Goal: Transaction & Acquisition: Book appointment/travel/reservation

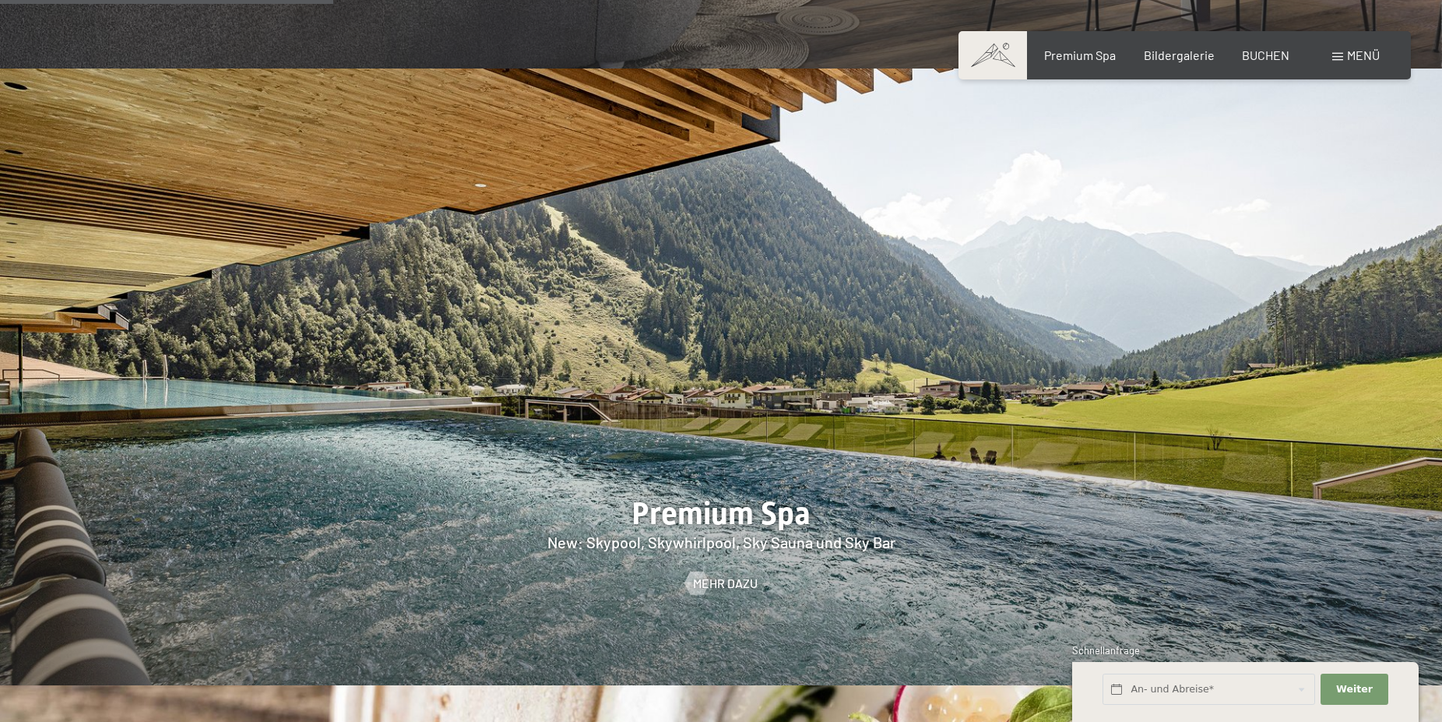
scroll to position [2145, 0]
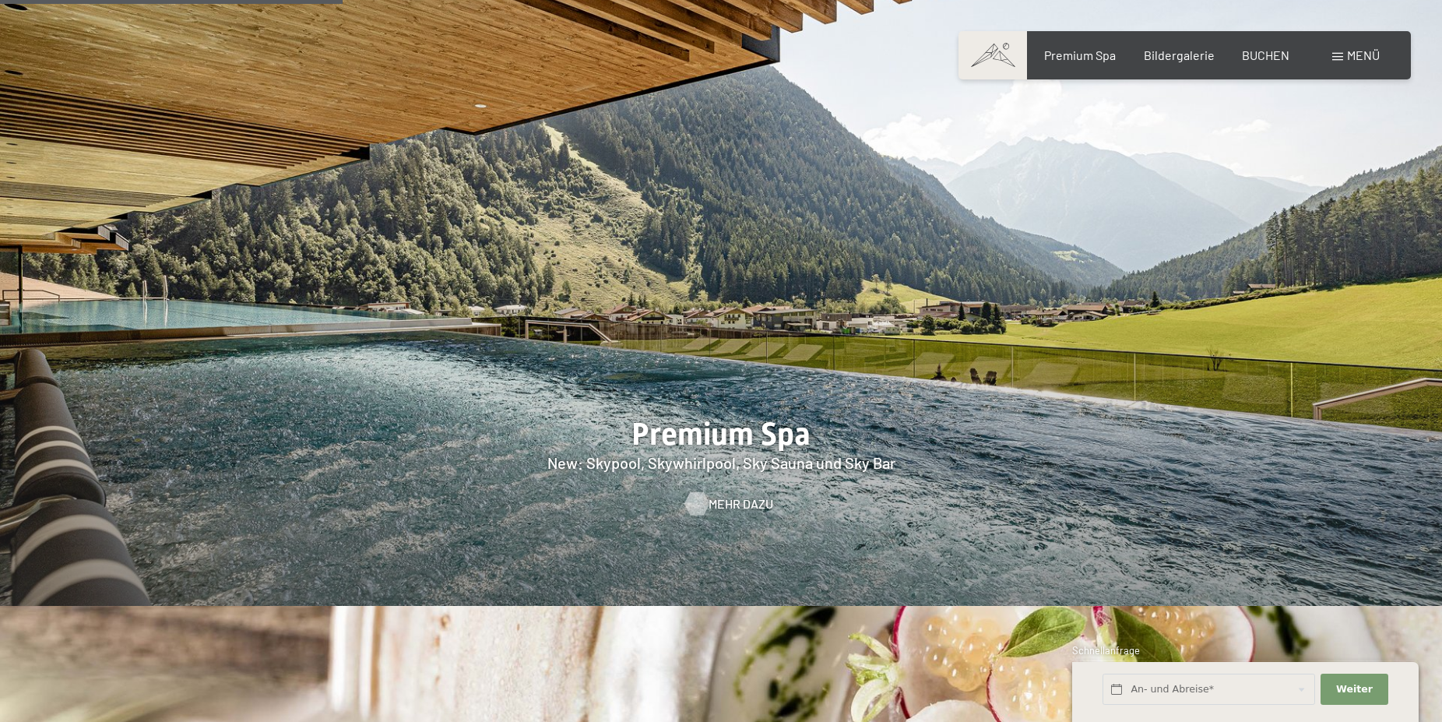
click at [717, 495] on span "Mehr dazu" at bounding box center [741, 503] width 65 height 17
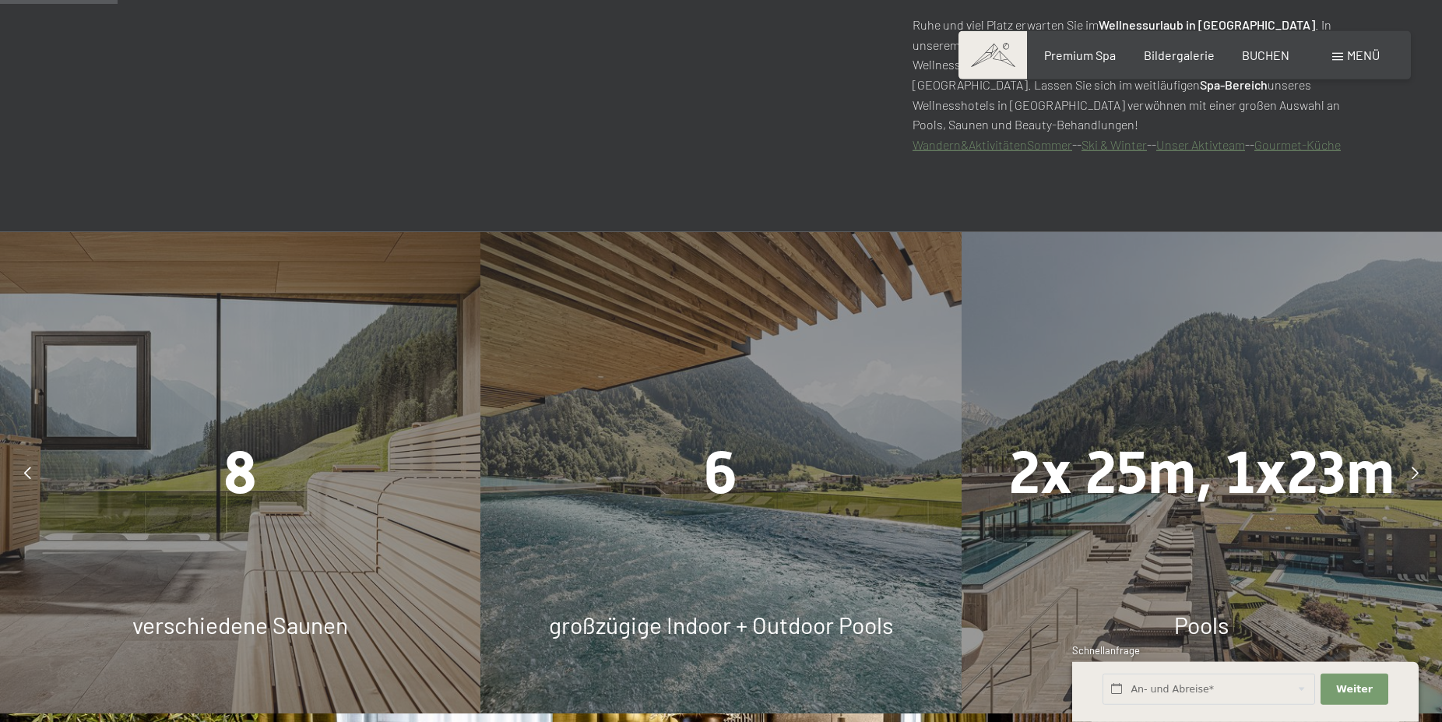
scroll to position [953, 0]
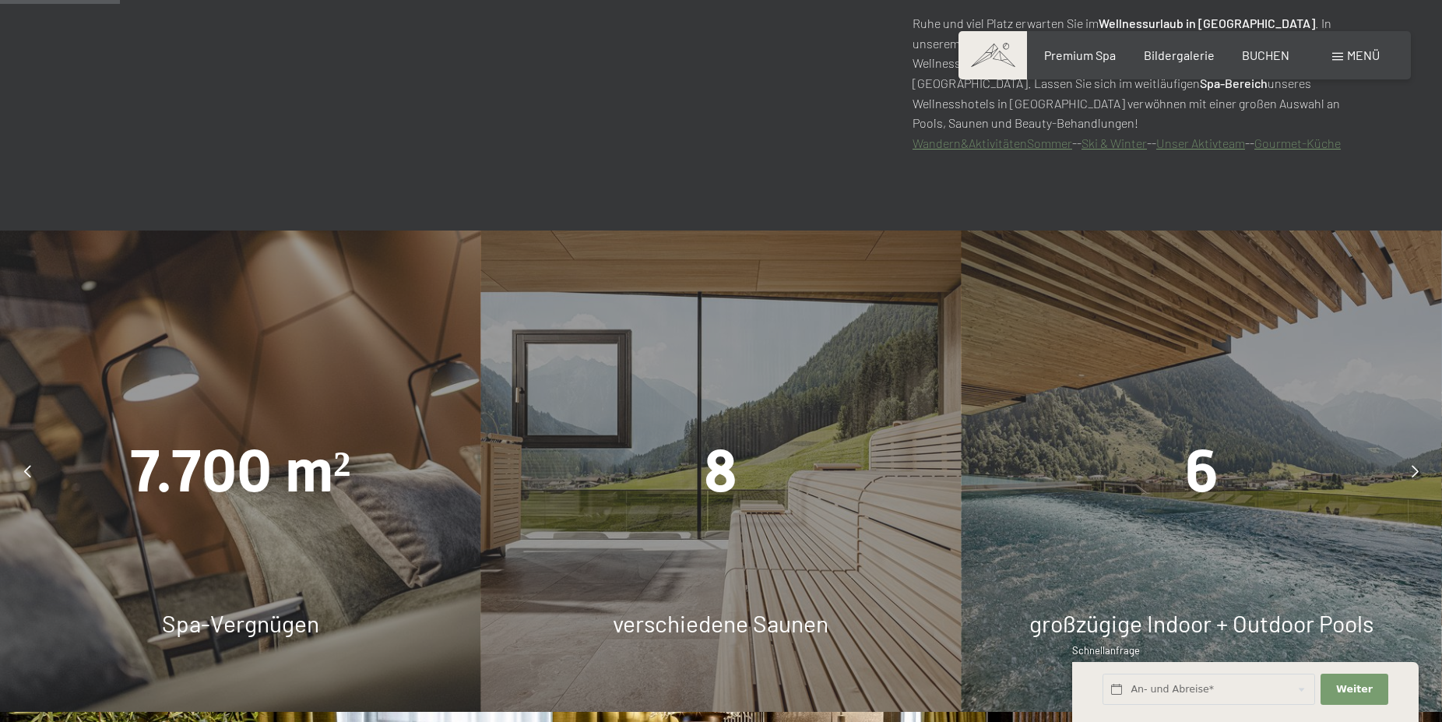
click at [1223, 506] on div "6" at bounding box center [1202, 471] width 480 height 83
click at [1412, 469] on icon at bounding box center [1415, 471] width 7 height 12
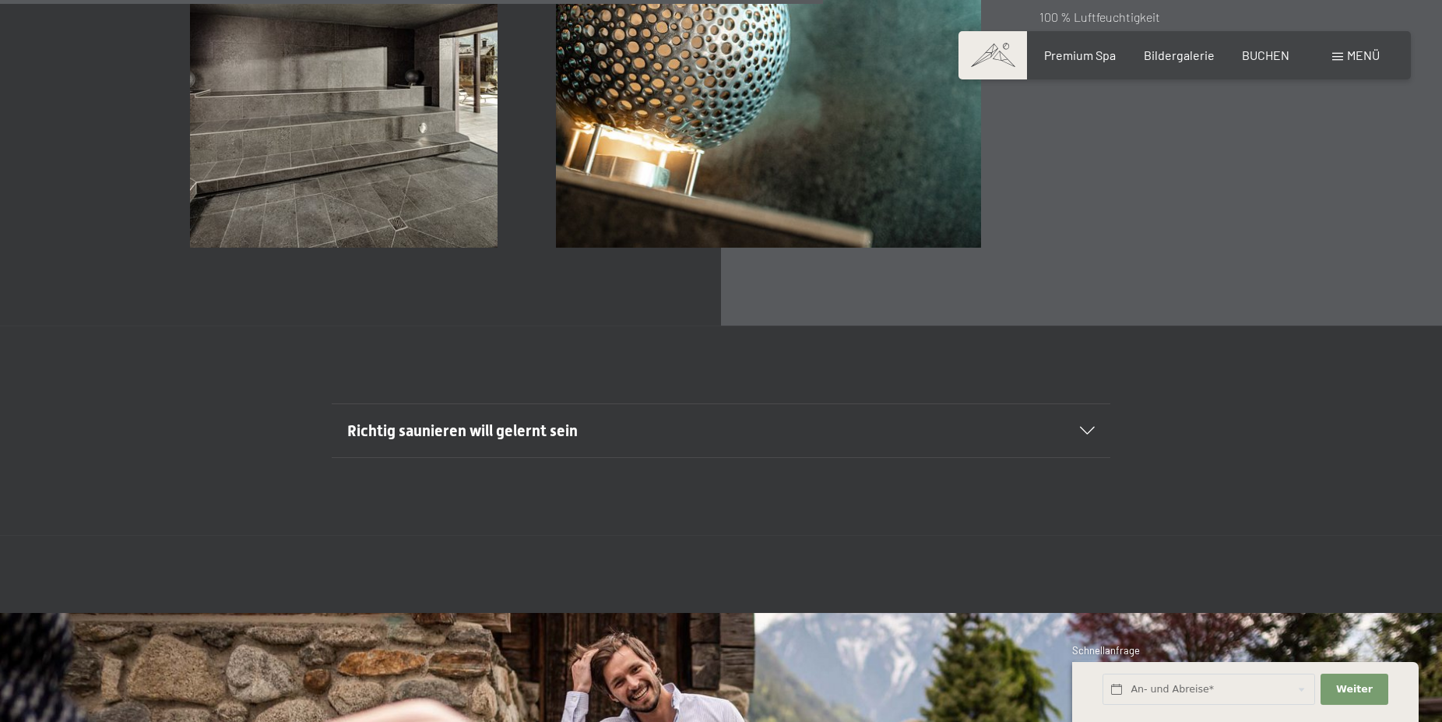
scroll to position [5719, 0]
click at [1091, 426] on icon at bounding box center [1087, 429] width 15 height 8
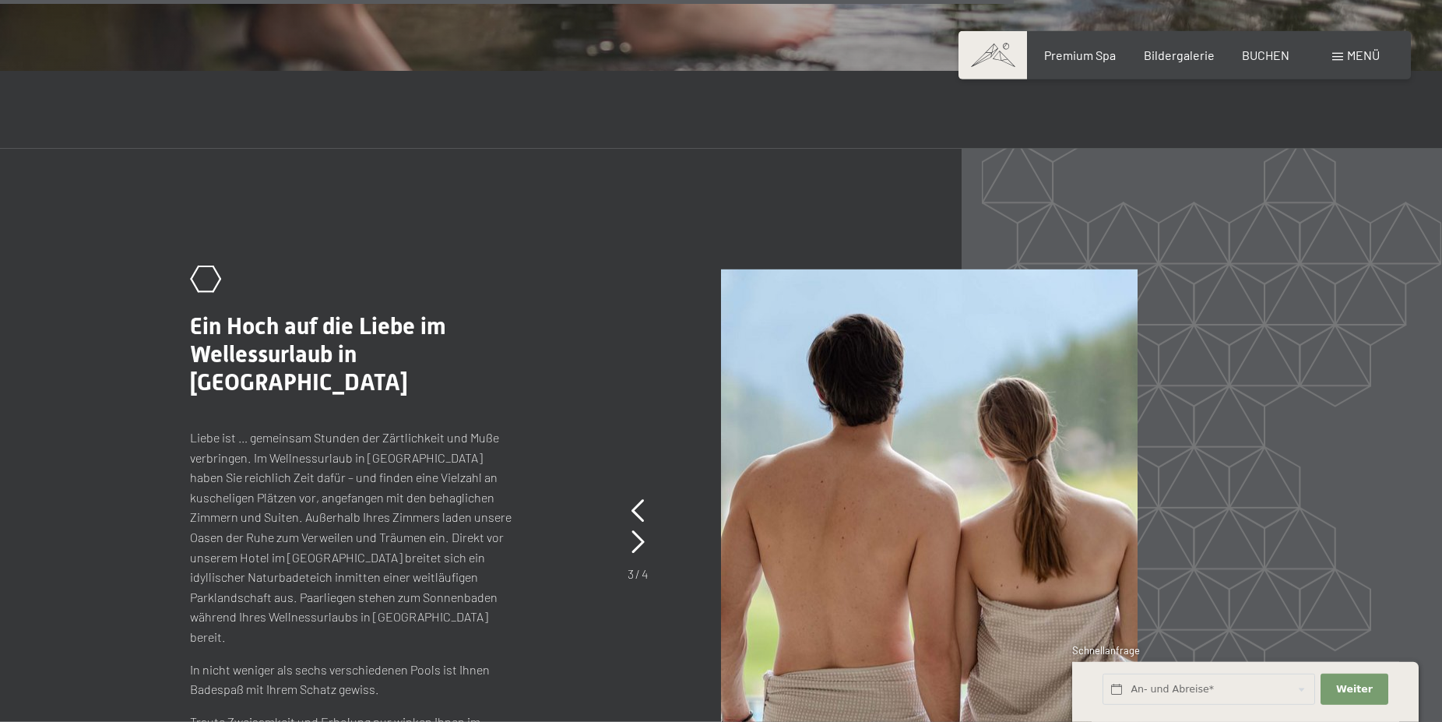
scroll to position [7228, 0]
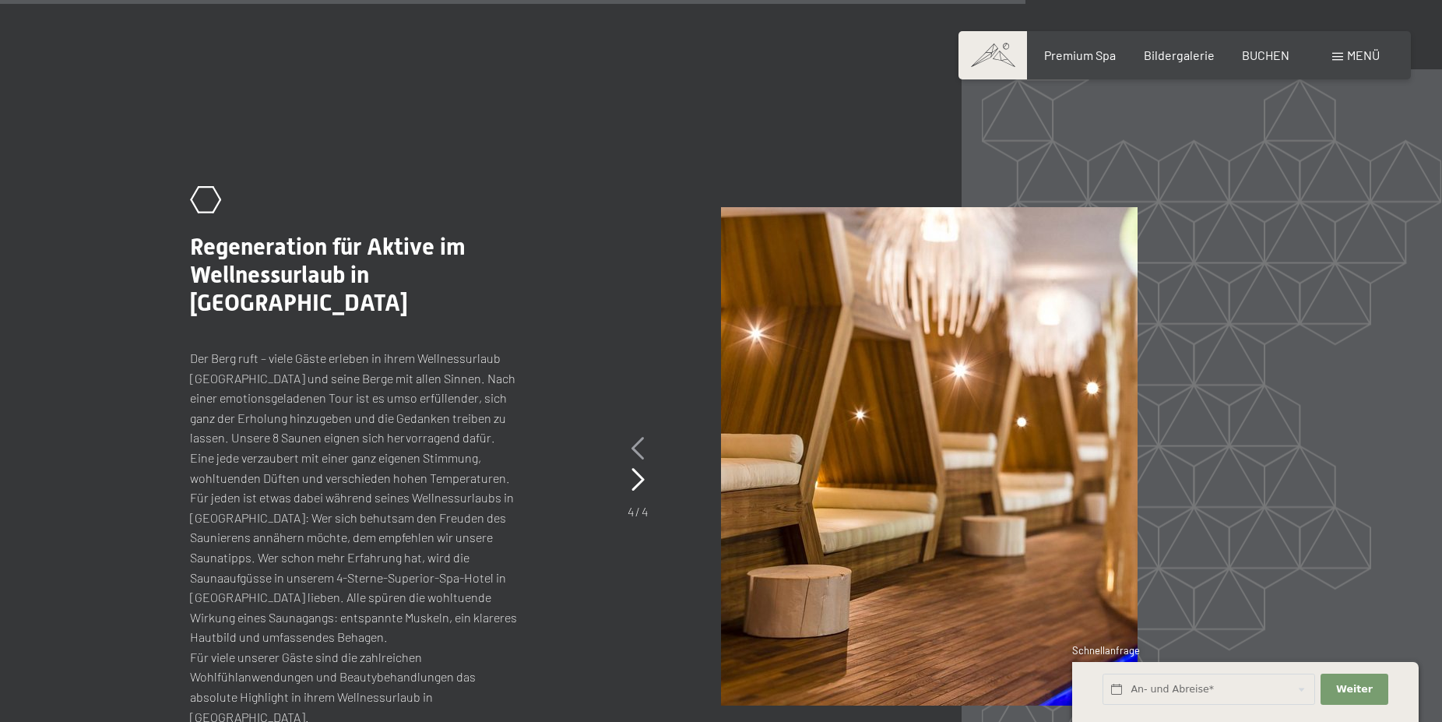
click at [635, 437] on icon at bounding box center [638, 448] width 13 height 23
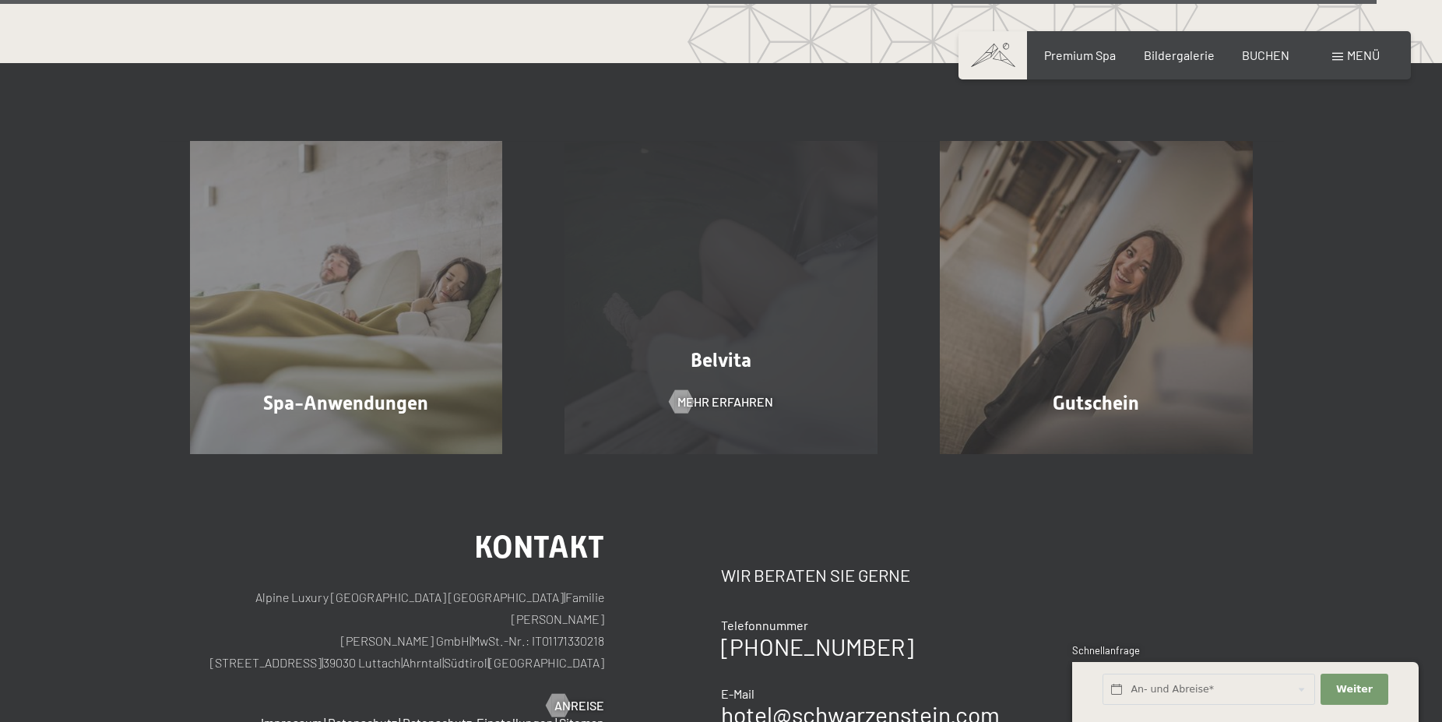
scroll to position [9770, 0]
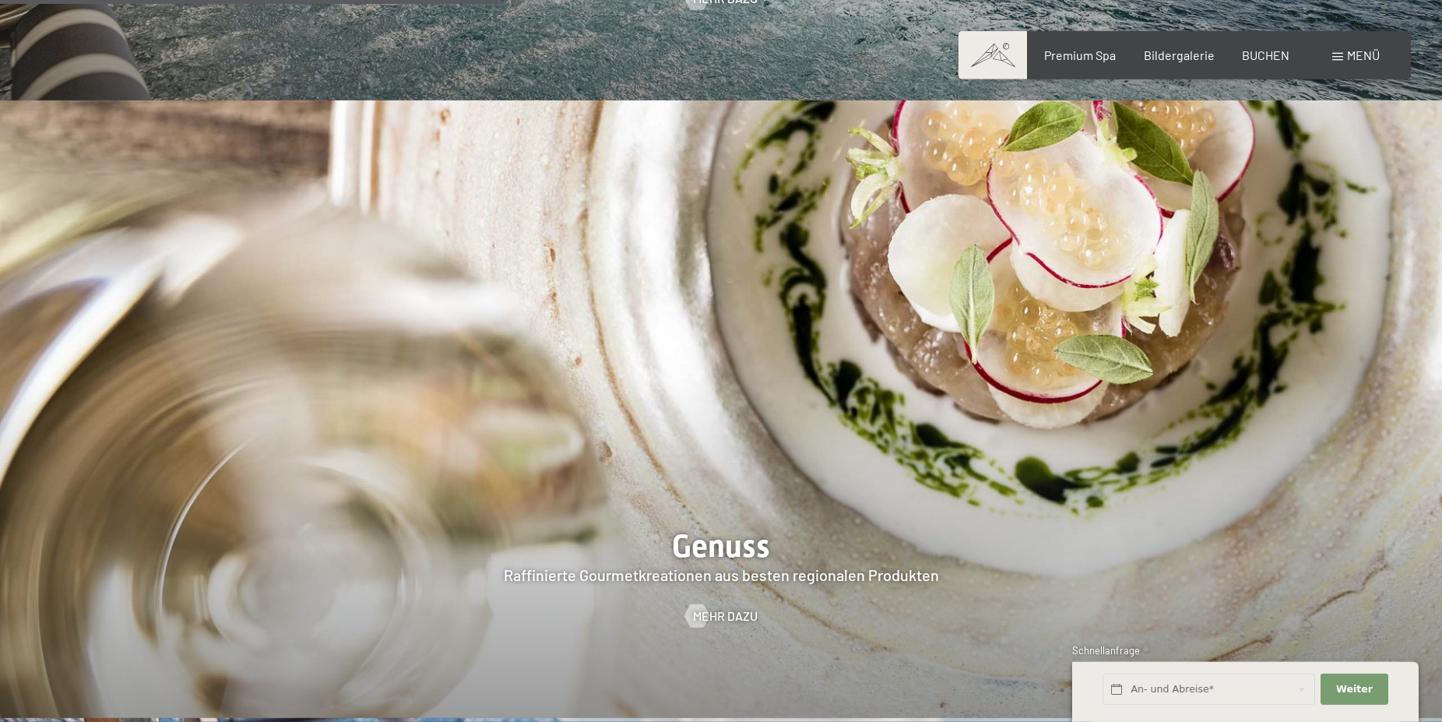
scroll to position [2621, 0]
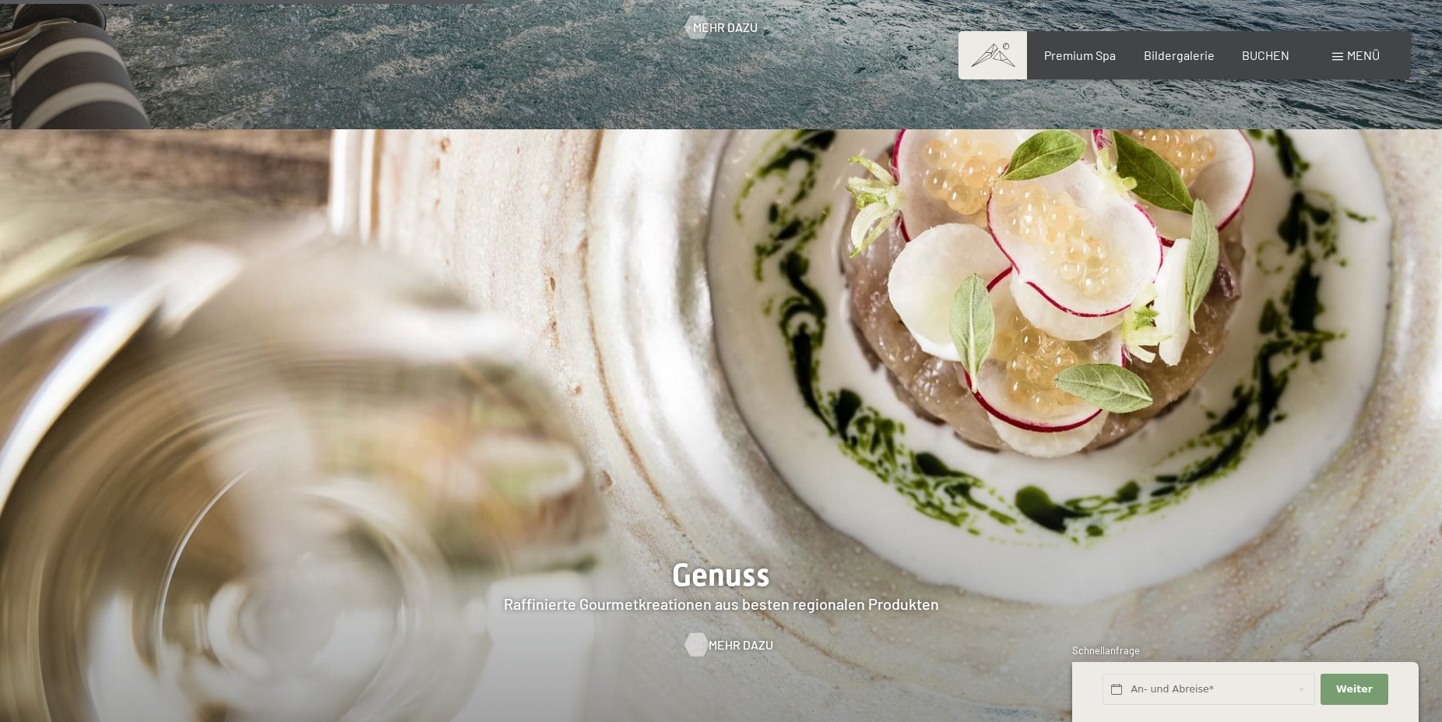
click at [744, 636] on span "Mehr dazu" at bounding box center [741, 644] width 65 height 17
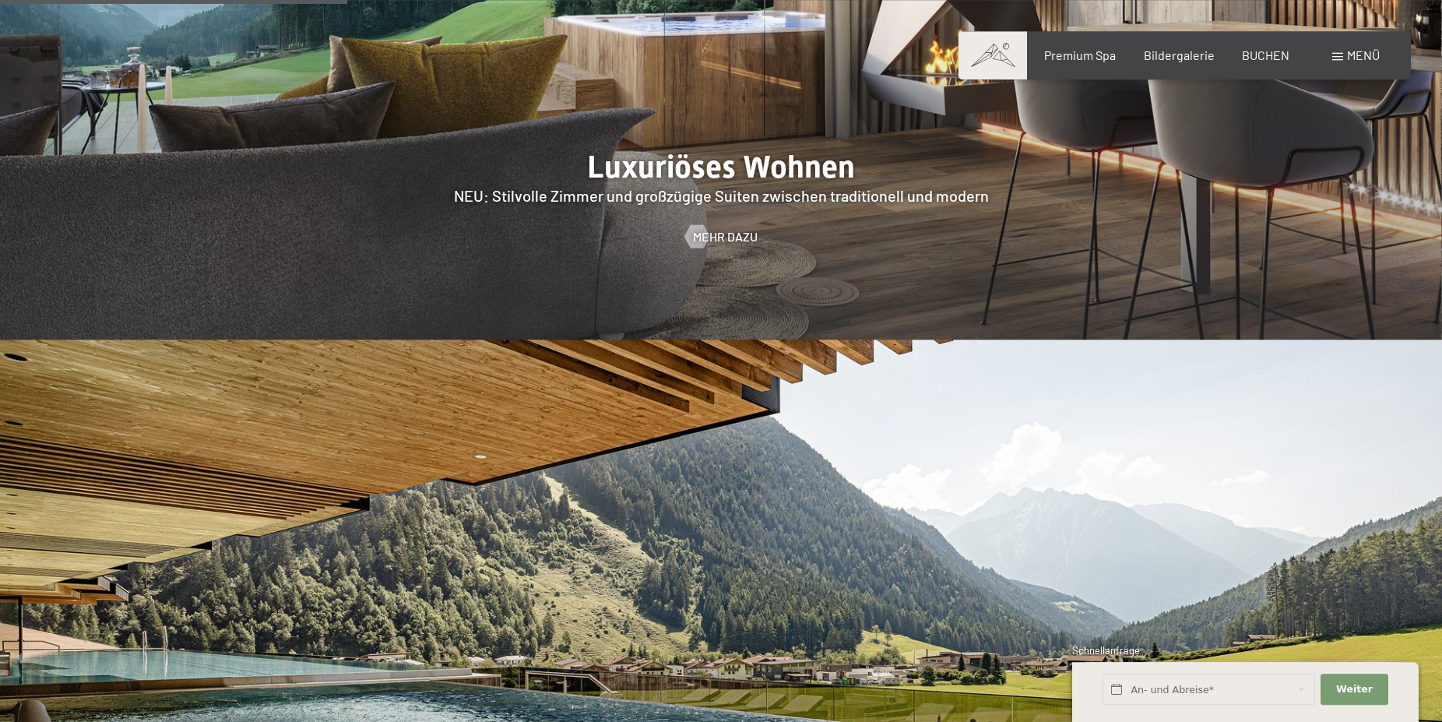
scroll to position [1589, 0]
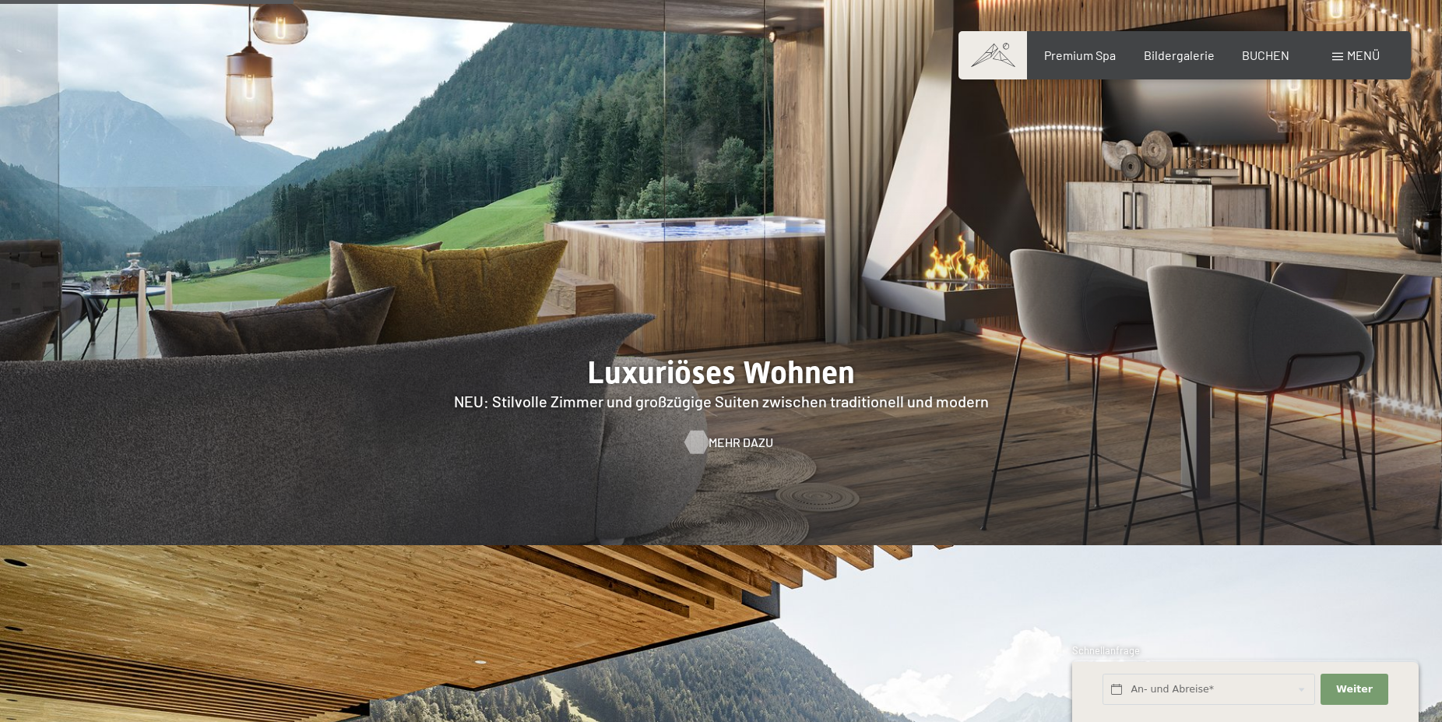
click at [723, 434] on span "Mehr dazu" at bounding box center [741, 442] width 65 height 17
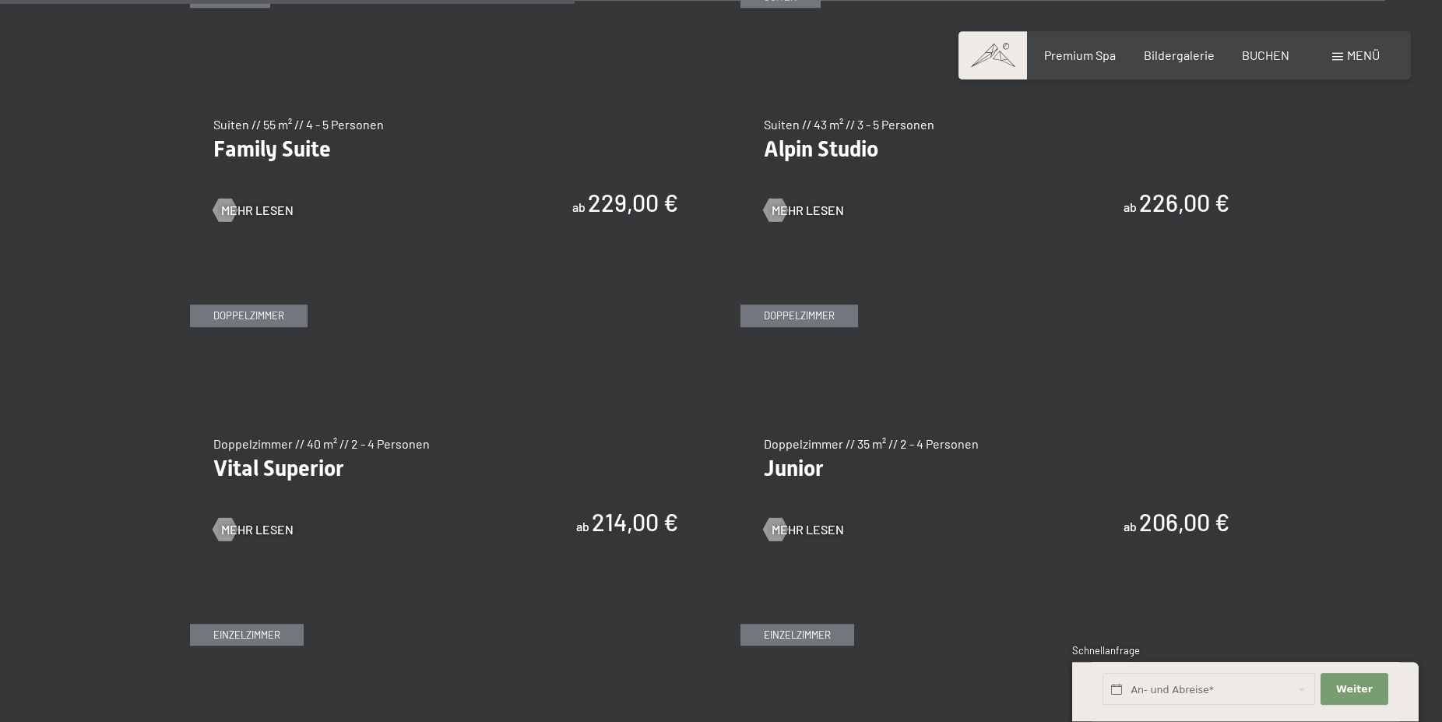
scroll to position [2065, 0]
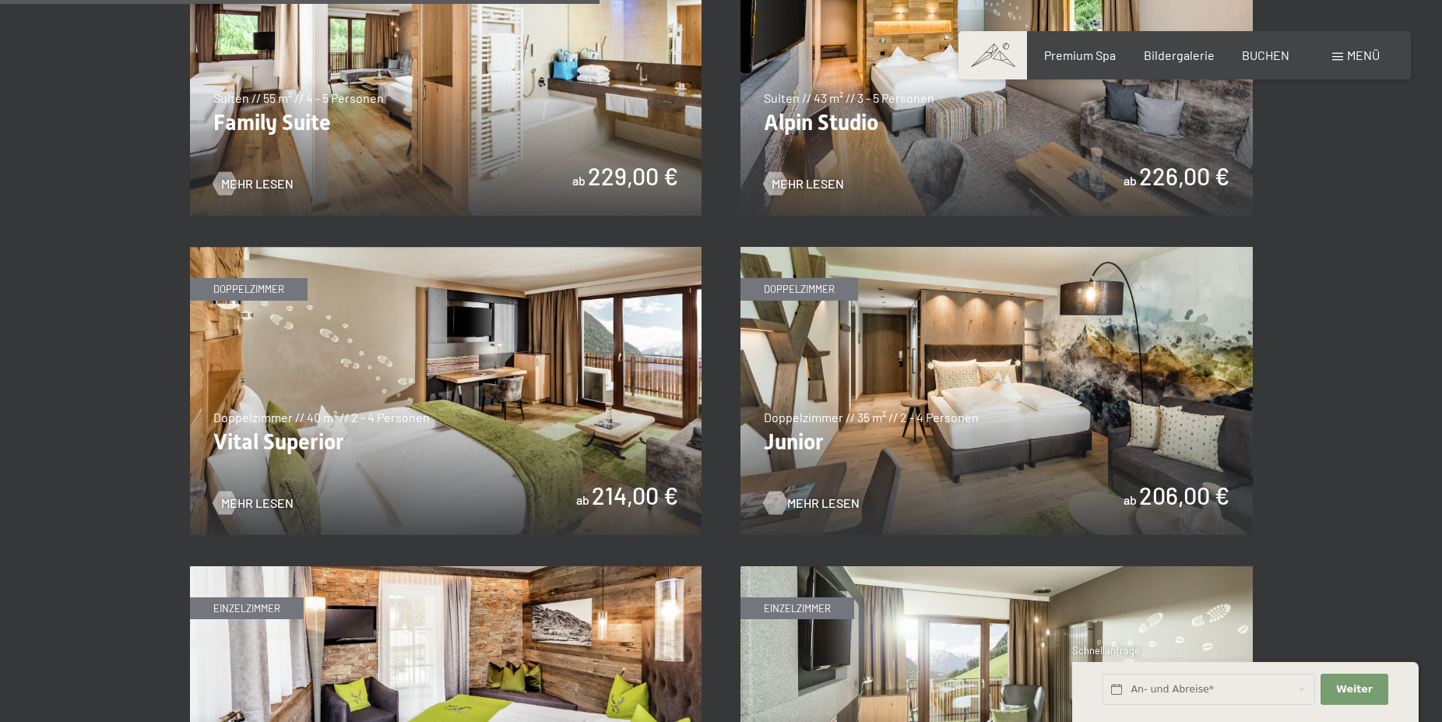
click at [825, 499] on span "Mehr Lesen" at bounding box center [823, 502] width 72 height 17
